Goal: Use online tool/utility: Utilize a website feature to perform a specific function

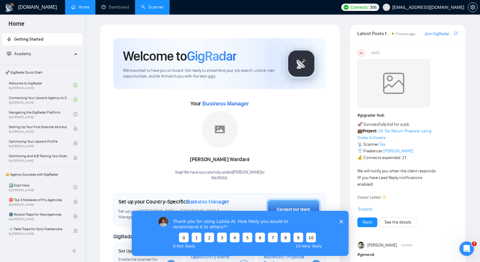
click at [149, 8] on link "Scanner" at bounding box center [152, 7] width 22 height 5
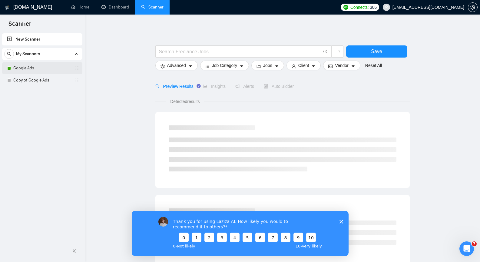
click at [47, 70] on link "Google Ads" at bounding box center [42, 68] width 58 height 12
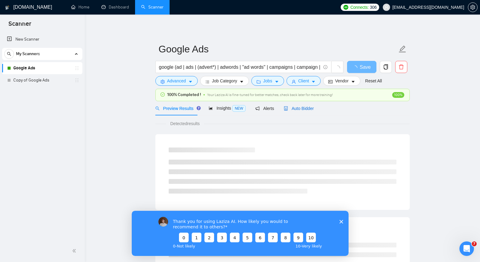
click at [297, 106] on span "Auto Bidder" at bounding box center [299, 108] width 30 height 5
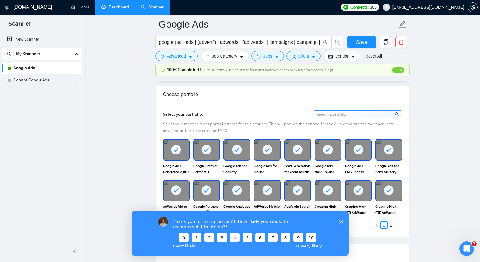
scroll to position [498, 0]
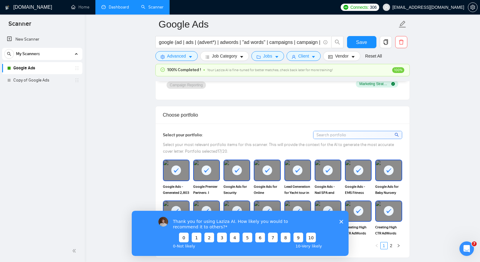
click at [115, 5] on link "Dashboard" at bounding box center [115, 7] width 28 height 5
